Goal: Task Accomplishment & Management: Complete application form

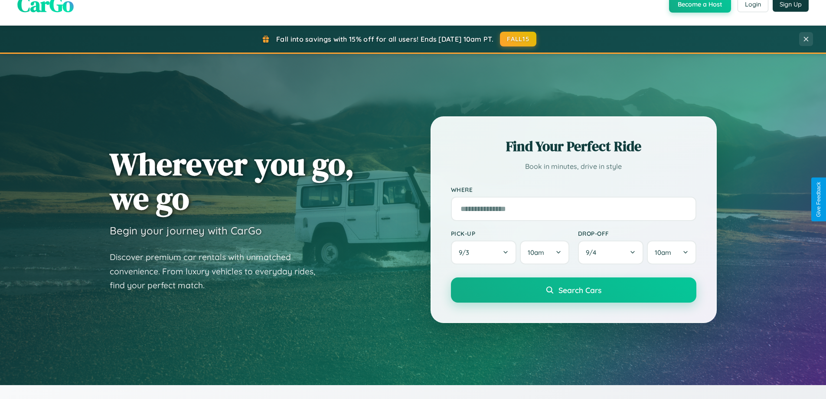
scroll to position [1669, 0]
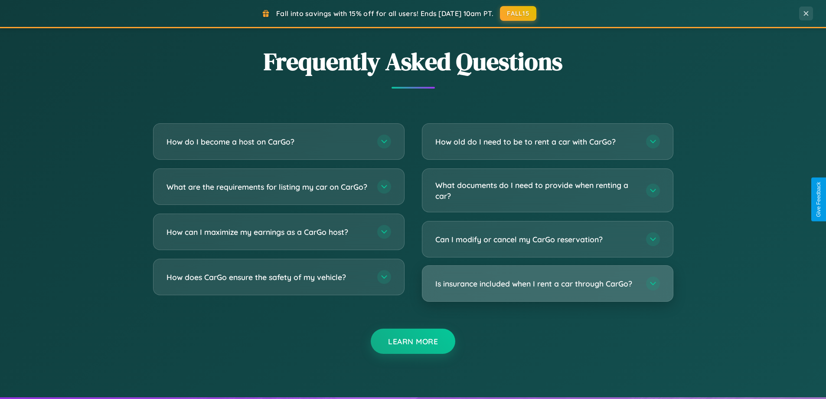
click at [547, 283] on h3 "Is insurance included when I rent a car through CarGo?" at bounding box center [536, 283] width 202 height 11
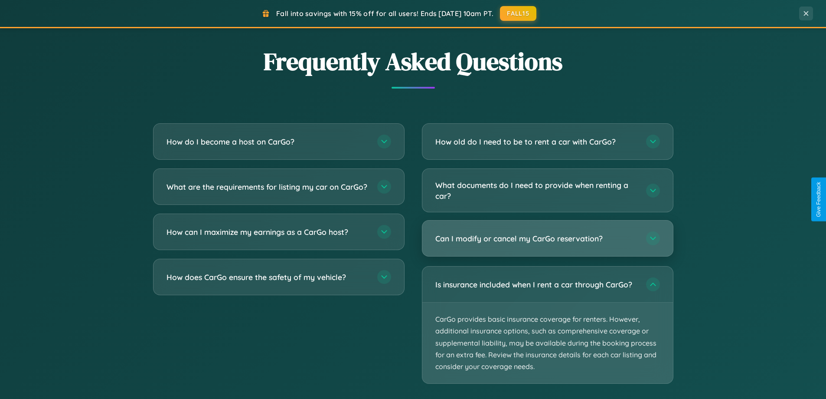
click at [547, 238] on h3 "Can I modify or cancel my CarGo reservation?" at bounding box center [536, 238] width 202 height 11
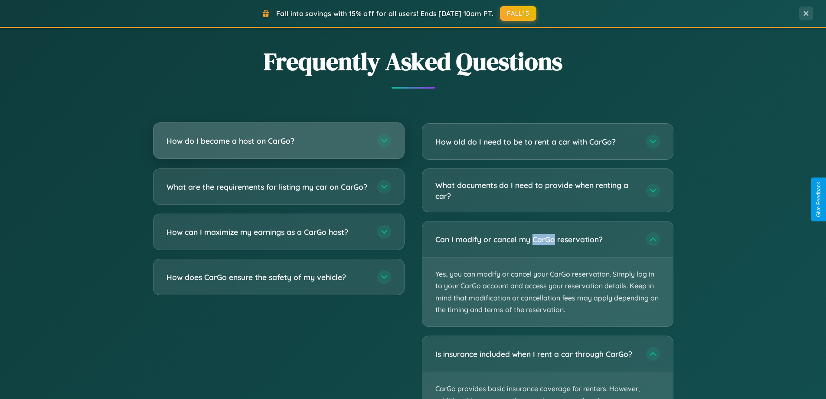
click at [278, 141] on h3 "How do I become a host on CarGo?" at bounding box center [268, 140] width 202 height 11
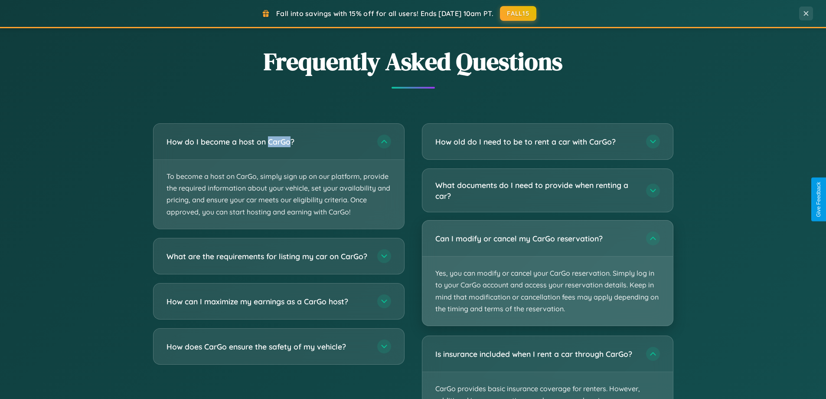
click at [547, 273] on p "Yes, you can modify or cancel your CarGo reservation. Simply log in to your Car…" at bounding box center [547, 290] width 251 height 69
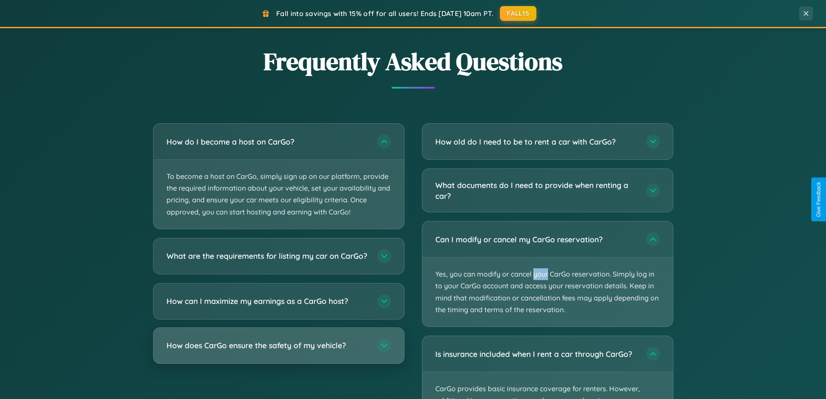
click at [278, 350] on h3 "How does CarGo ensure the safety of my vehicle?" at bounding box center [268, 345] width 202 height 11
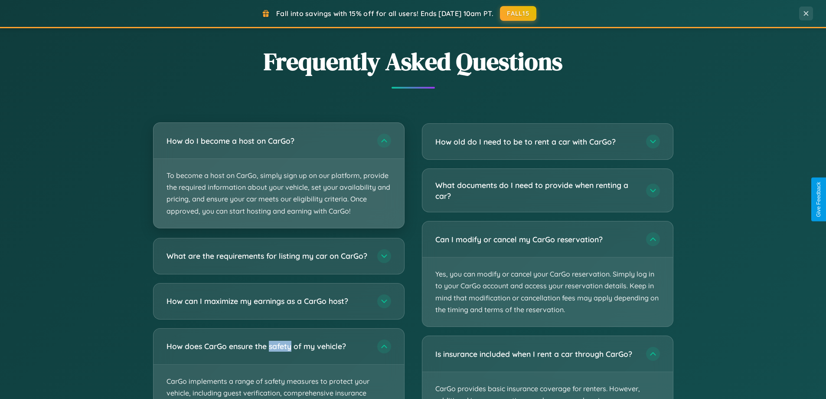
click at [278, 175] on p "To become a host on CarGo, simply sign up on our platform, provide the required…" at bounding box center [279, 193] width 251 height 69
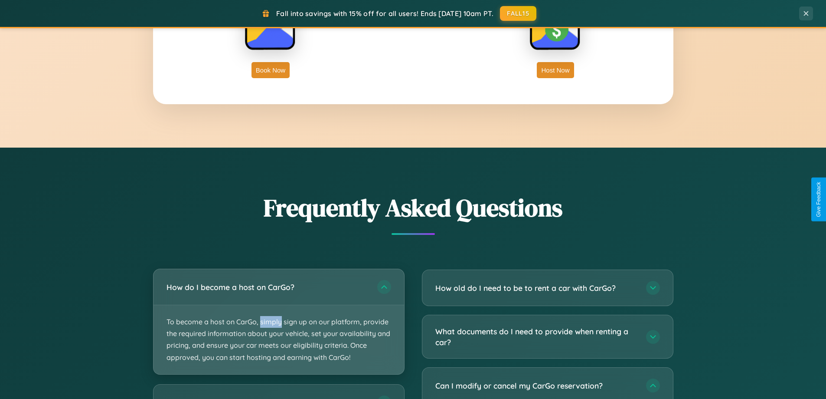
scroll to position [1393, 0]
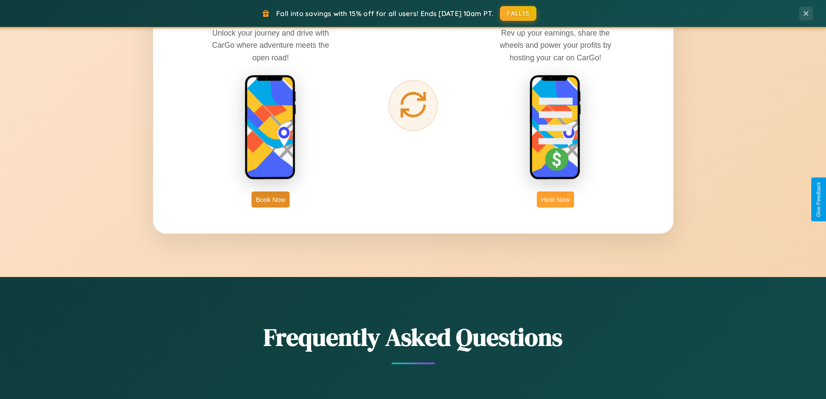
click at [556, 199] on button "Host Now" at bounding box center [555, 199] width 37 height 16
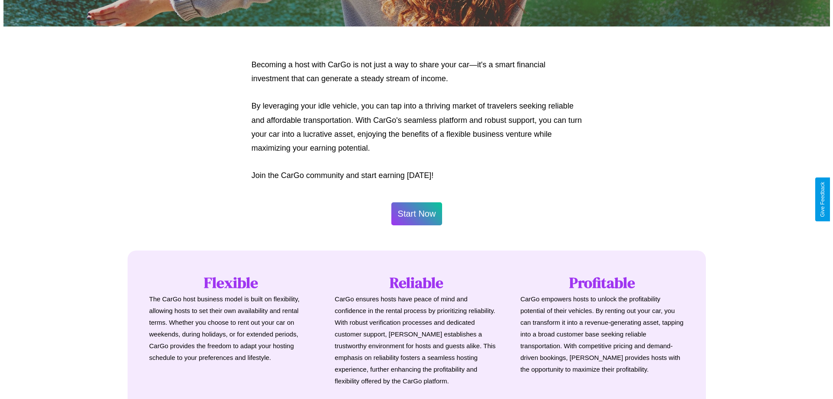
scroll to position [419, 0]
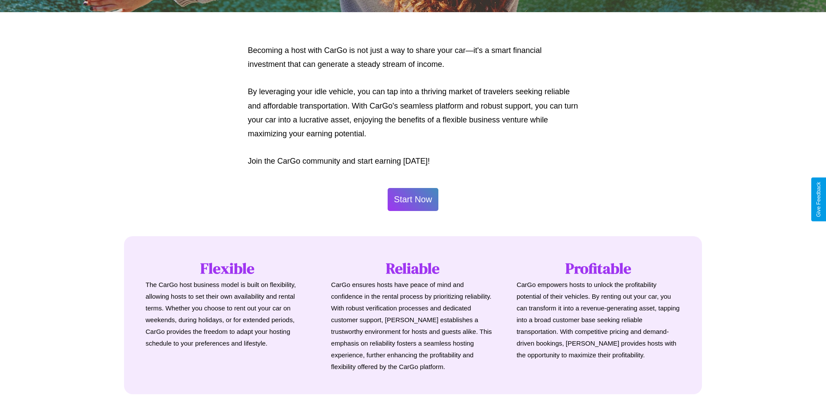
click at [413, 199] on button "Start Now" at bounding box center [413, 199] width 51 height 23
